Goal: Navigation & Orientation: Find specific page/section

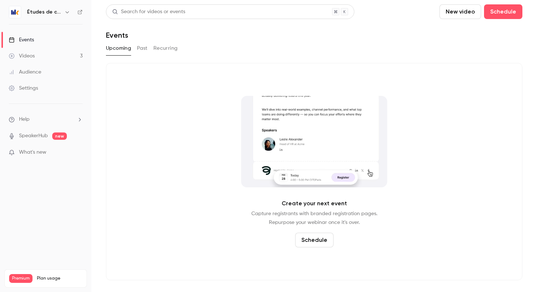
click at [60, 11] on h6 "Études de cas" at bounding box center [44, 11] width 34 height 7
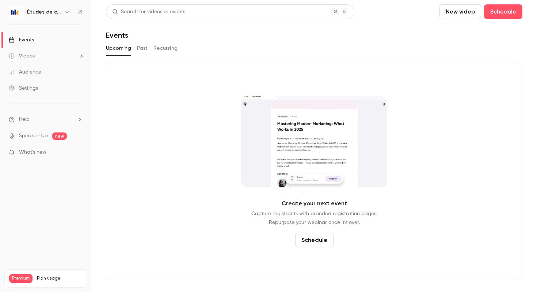
click at [40, 37] on link "Events" at bounding box center [45, 40] width 91 height 16
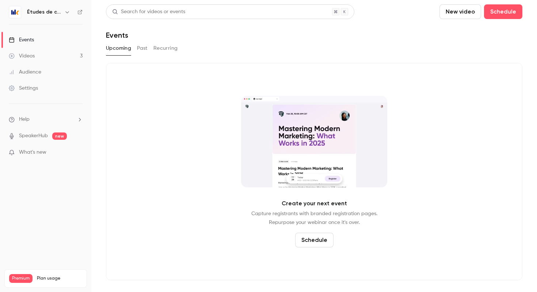
click at [54, 9] on h6 "Études de cas" at bounding box center [44, 11] width 34 height 7
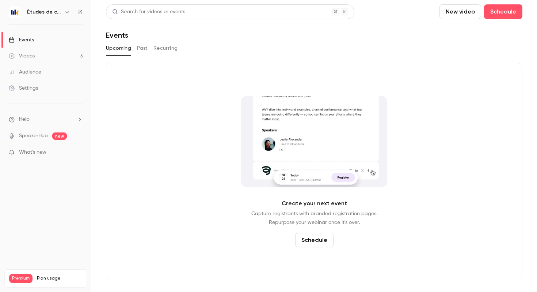
click at [66, 11] on icon "button" at bounding box center [67, 12] width 6 height 6
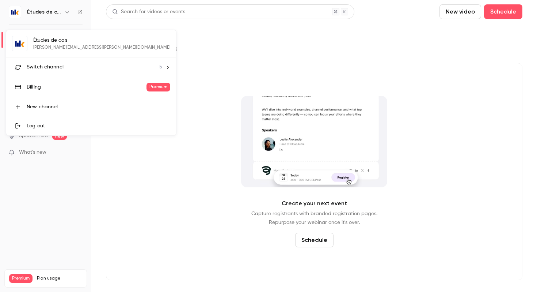
click at [63, 66] on div "Switch channel 5" at bounding box center [95, 67] width 136 height 8
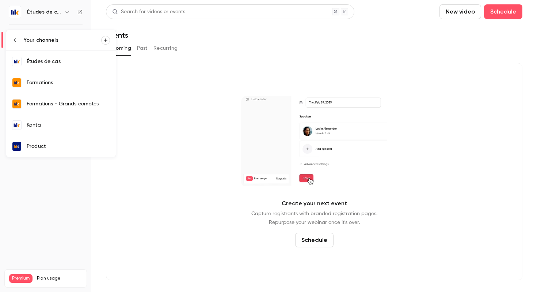
click at [64, 127] on div "Kanta" at bounding box center [68, 124] width 83 height 7
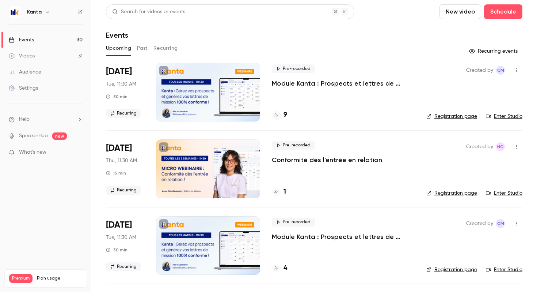
click at [282, 191] on div "1" at bounding box center [279, 192] width 14 height 10
